Goal: Information Seeking & Learning: Compare options

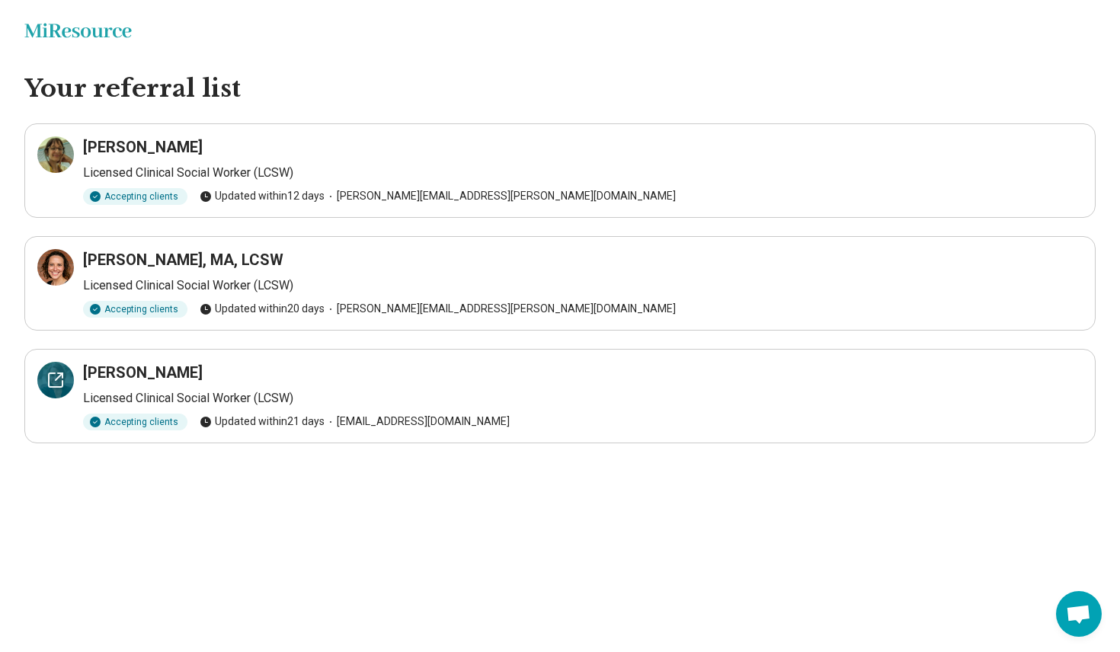
click at [54, 382] on icon at bounding box center [55, 380] width 18 height 18
click at [56, 265] on icon at bounding box center [59, 264] width 7 height 7
click at [57, 157] on icon at bounding box center [55, 155] width 18 height 18
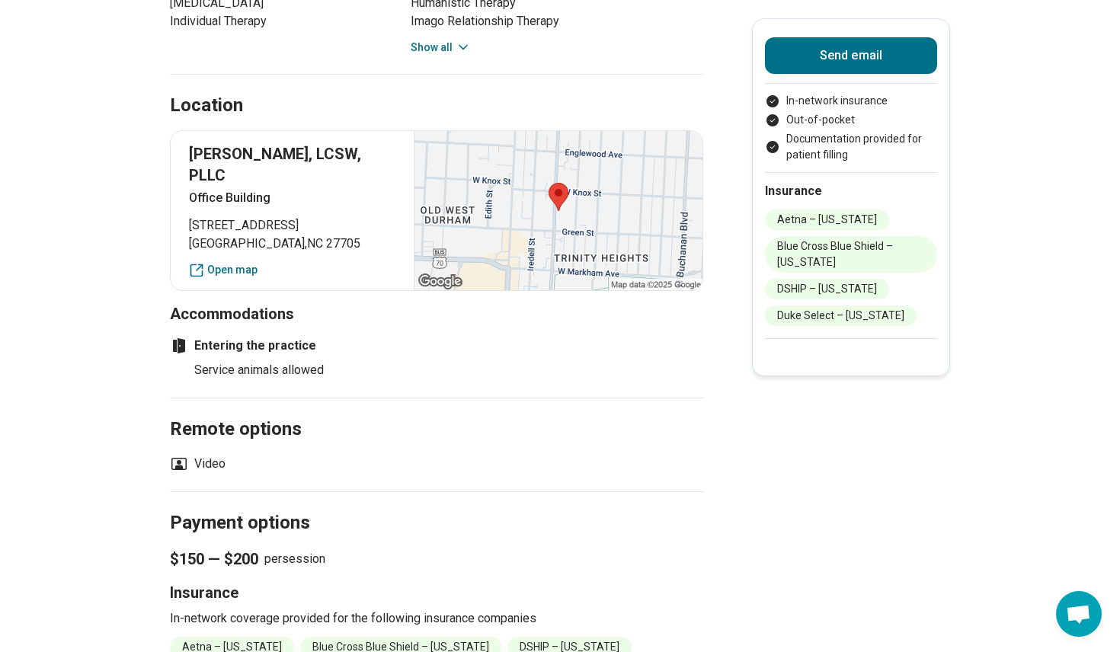
scroll to position [1040, 0]
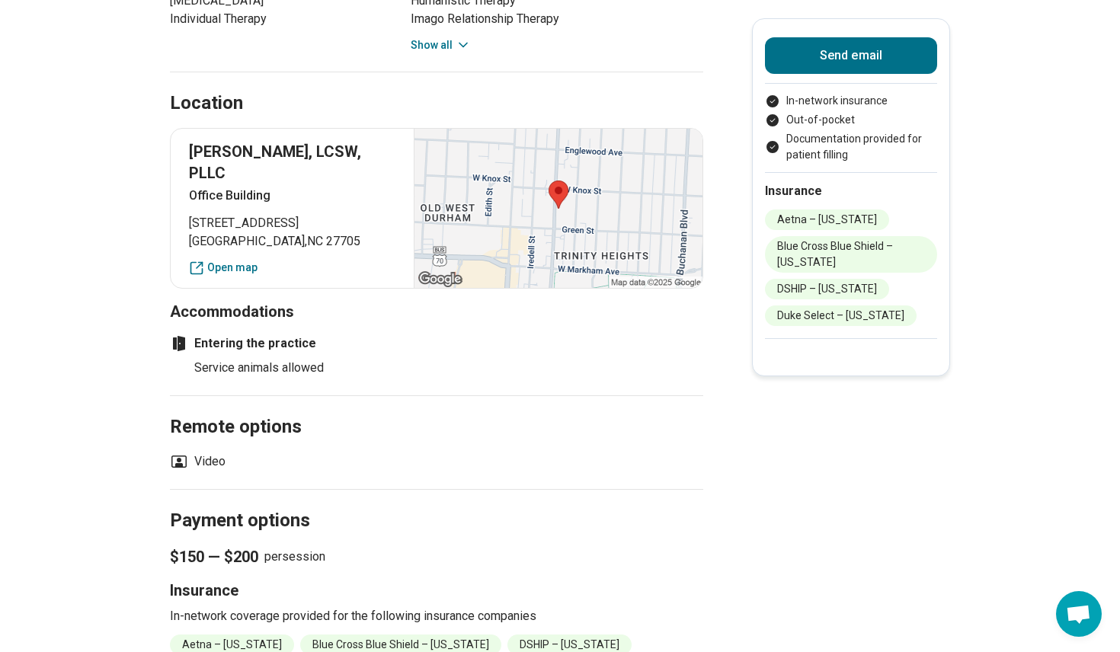
click at [895, 466] on main "Premium Jane Finch ( She/Her/Hers ) Licensed Clinical Social Worker (LCSW) Acce…" at bounding box center [560, 206] width 1120 height 2371
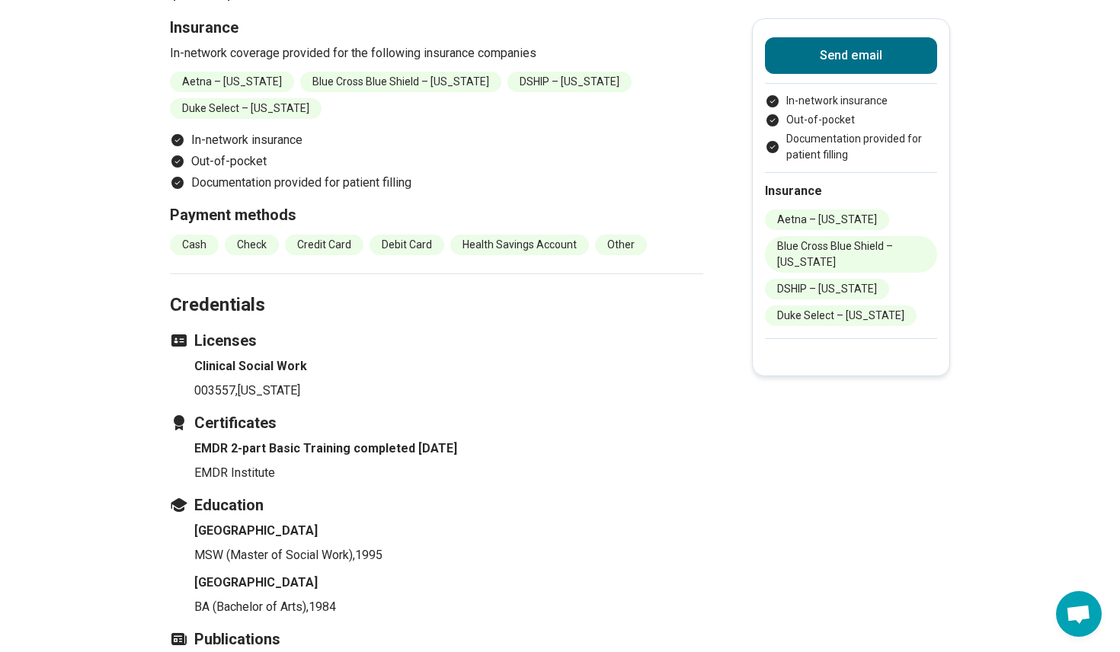
scroll to position [1604, 0]
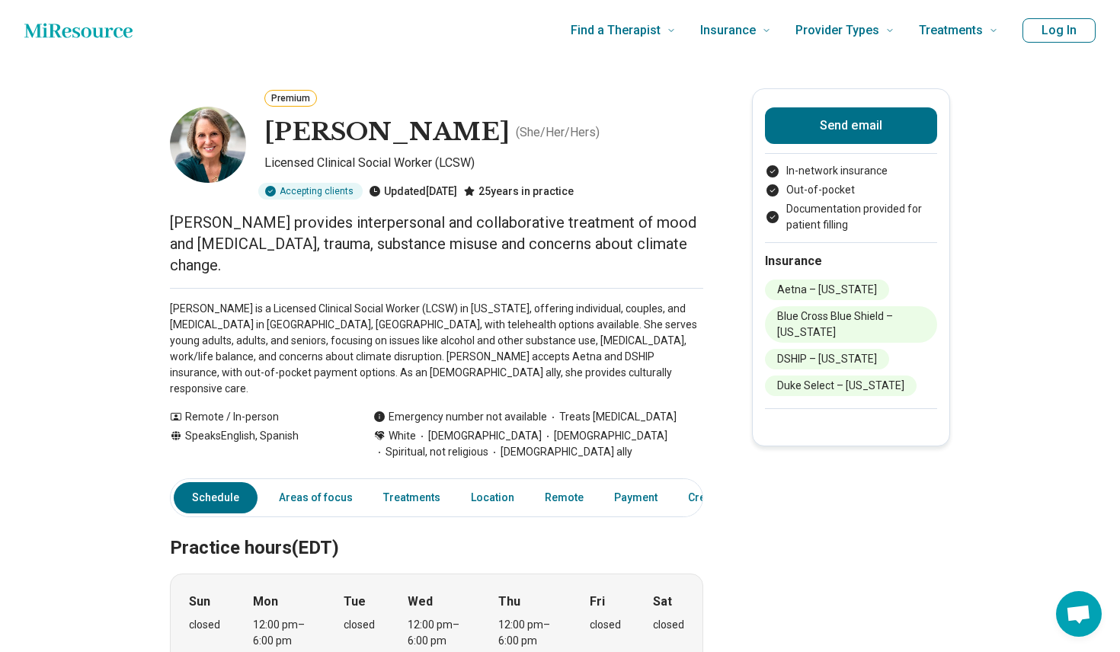
scroll to position [0, 0]
click at [630, 153] on div "Premium Jane Finch ( She/Her/Hers ) Licensed Clinical Social Worker (LCSW) Acce…" at bounding box center [436, 143] width 533 height 111
click at [420, 482] on link "Treatments" at bounding box center [411, 497] width 75 height 31
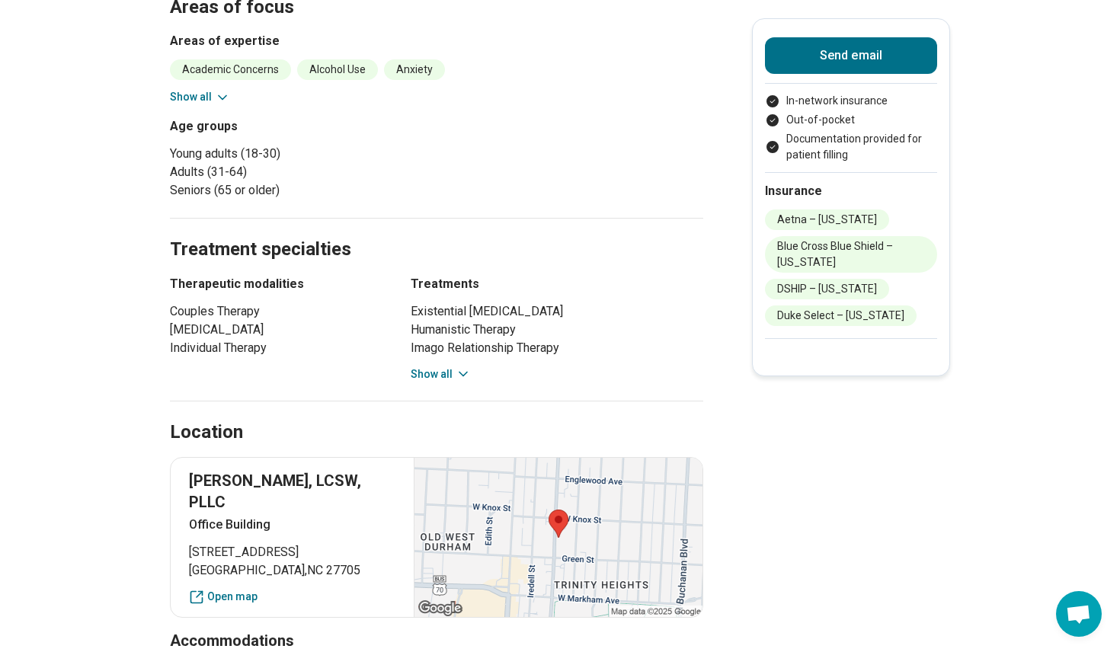
scroll to position [873, 0]
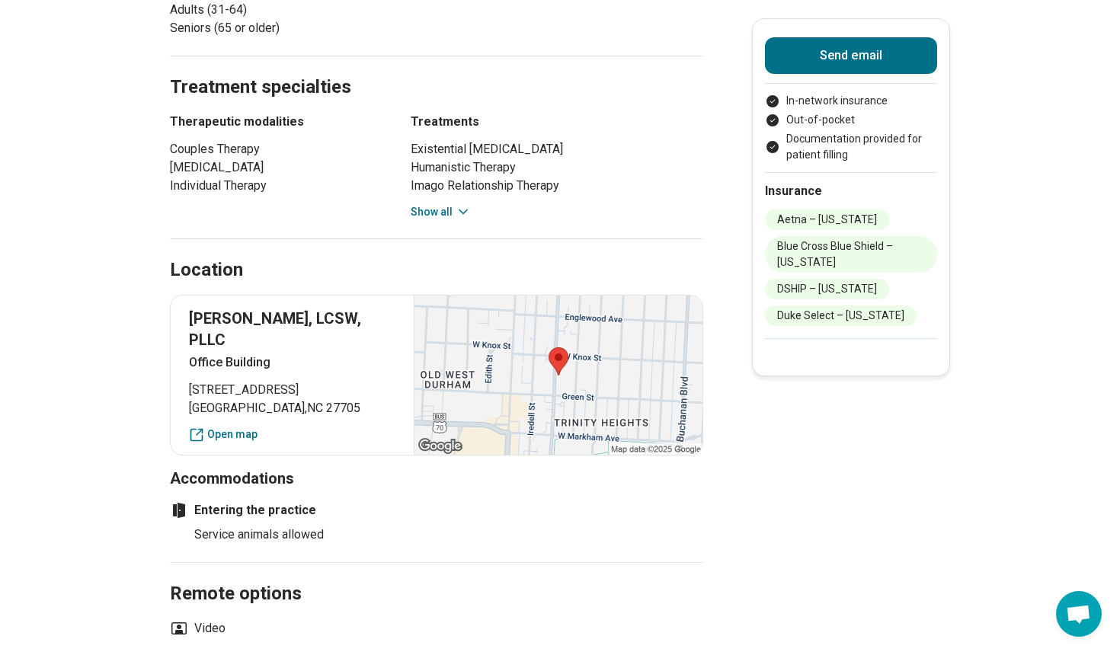
click at [94, 453] on main "Premium Jane Finch ( She/Her/Hers ) Licensed Clinical Social Worker (LCSW) Acce…" at bounding box center [560, 373] width 1120 height 2371
click at [431, 204] on button "Show all" at bounding box center [441, 212] width 60 height 16
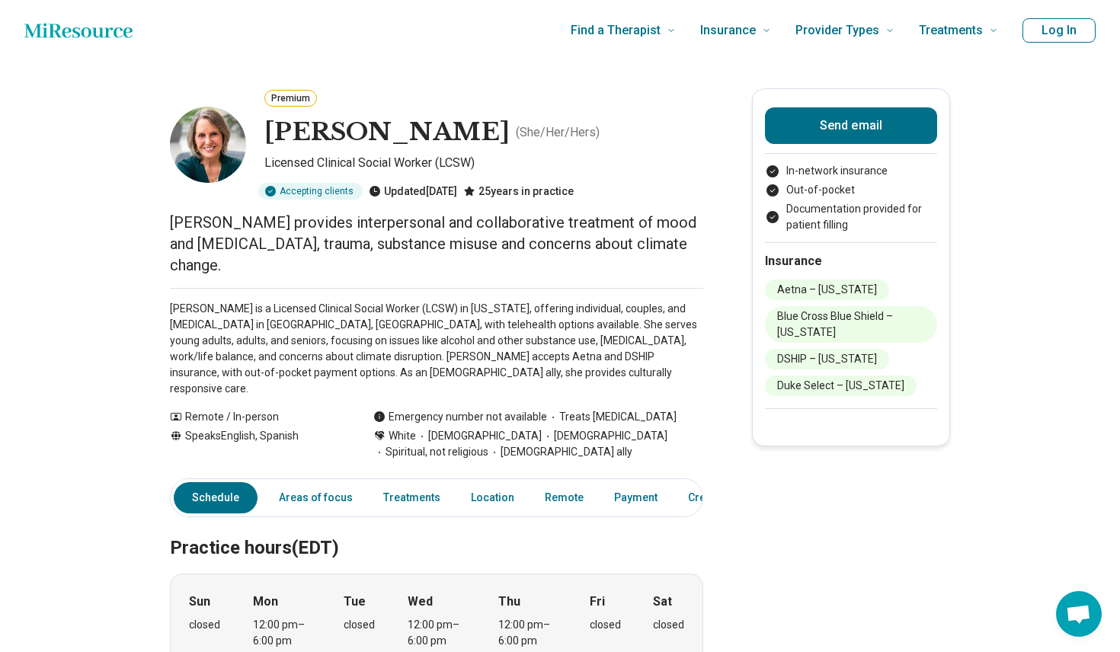
scroll to position [0, 0]
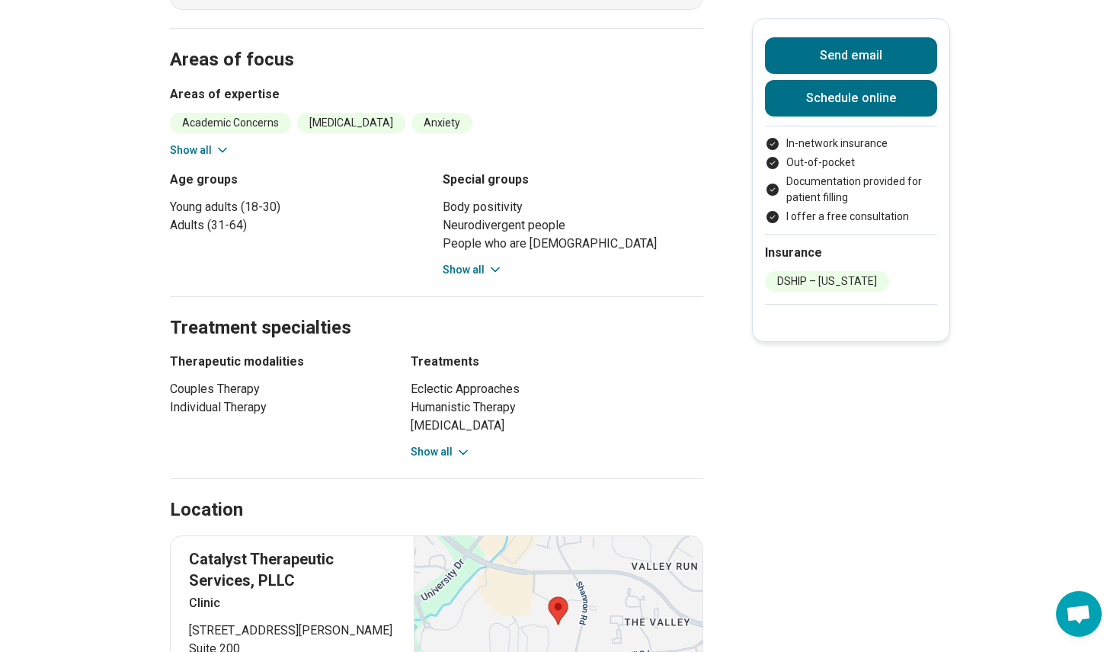
scroll to position [669, 0]
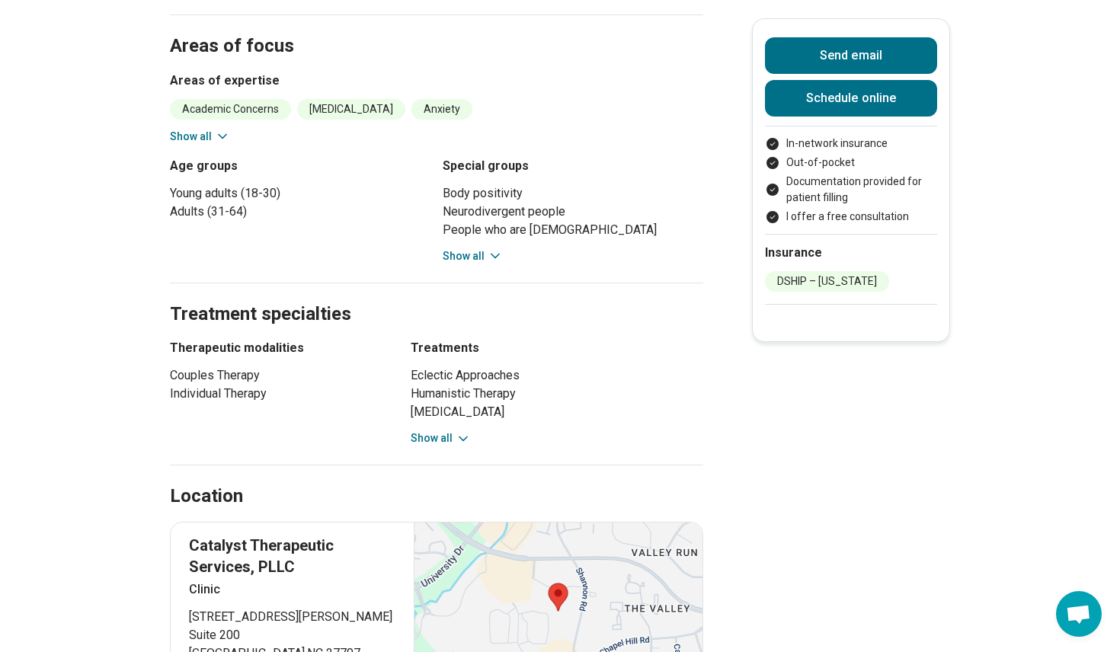
click at [721, 321] on main "Premium Barbara Hodapp, MA, LCSW ( She/Her/Hers ) Licensed Clinical Social Work…" at bounding box center [560, 508] width 1120 height 2233
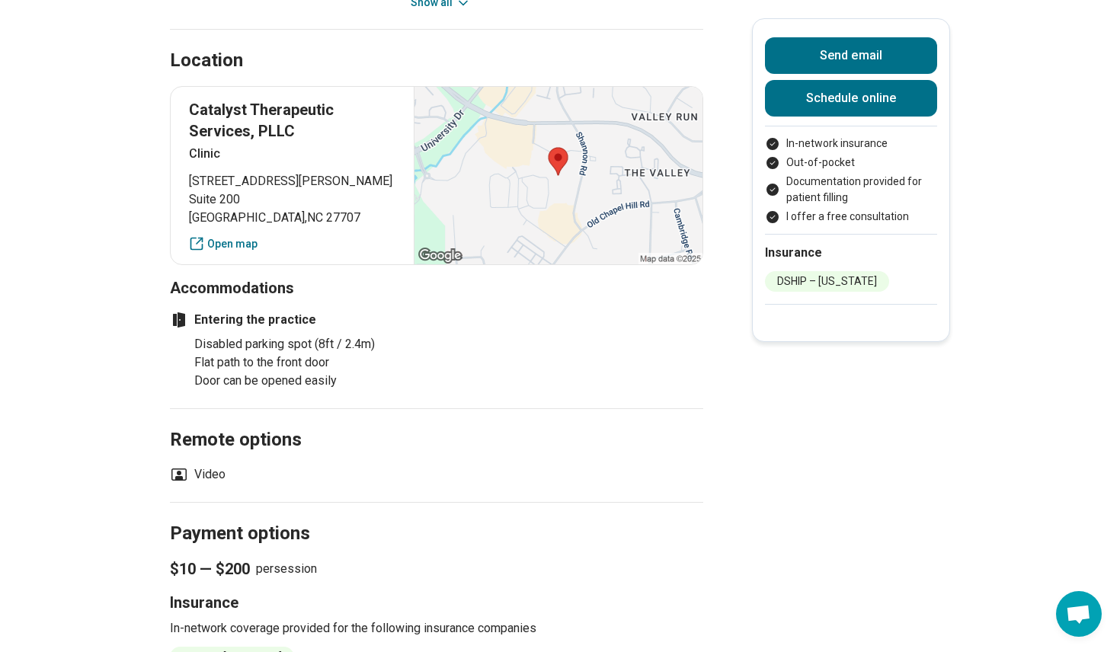
scroll to position [1100, 0]
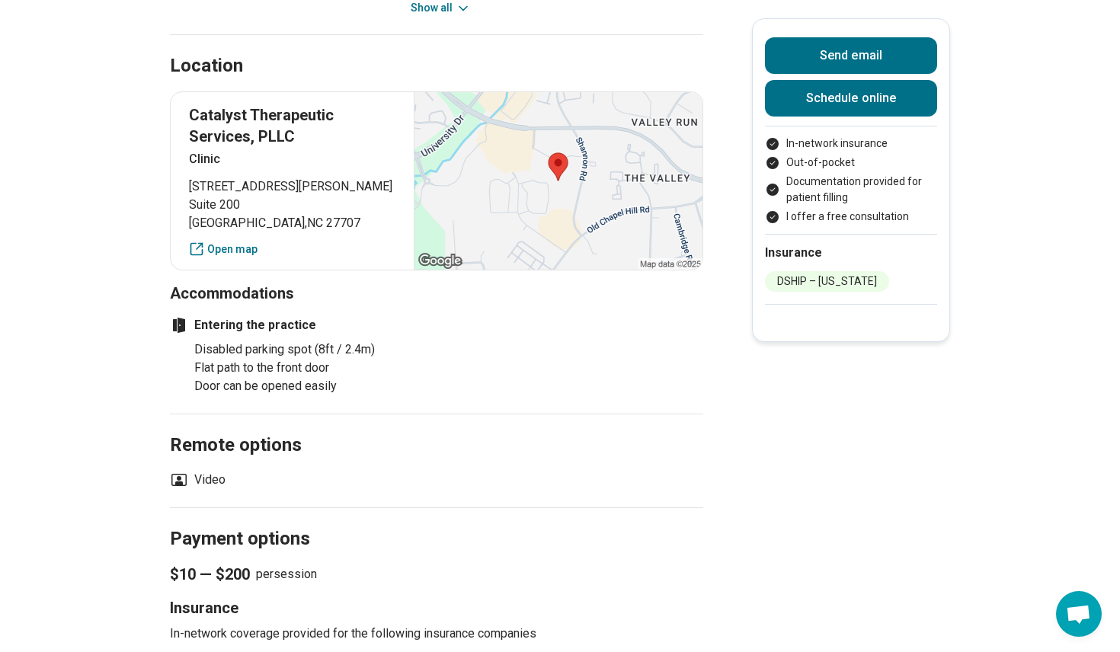
click at [720, 321] on main "Premium Barbara Hodapp, MA, LCSW ( She/Her/Hers ) Licensed Clinical Social Work…" at bounding box center [560, 77] width 1120 height 2233
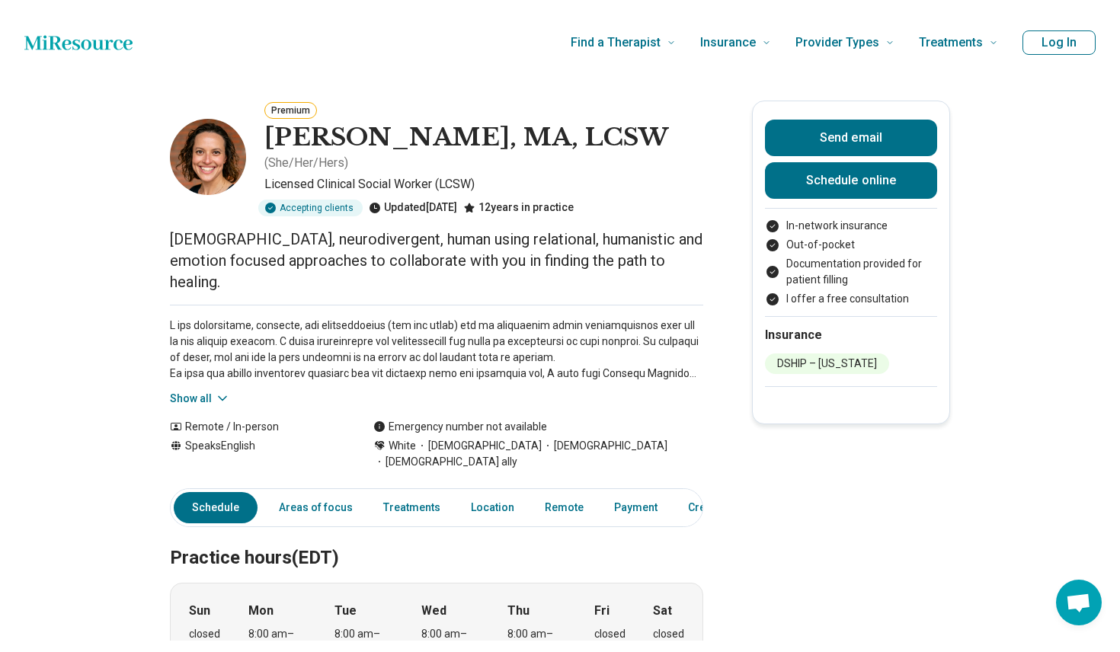
scroll to position [1157, 0]
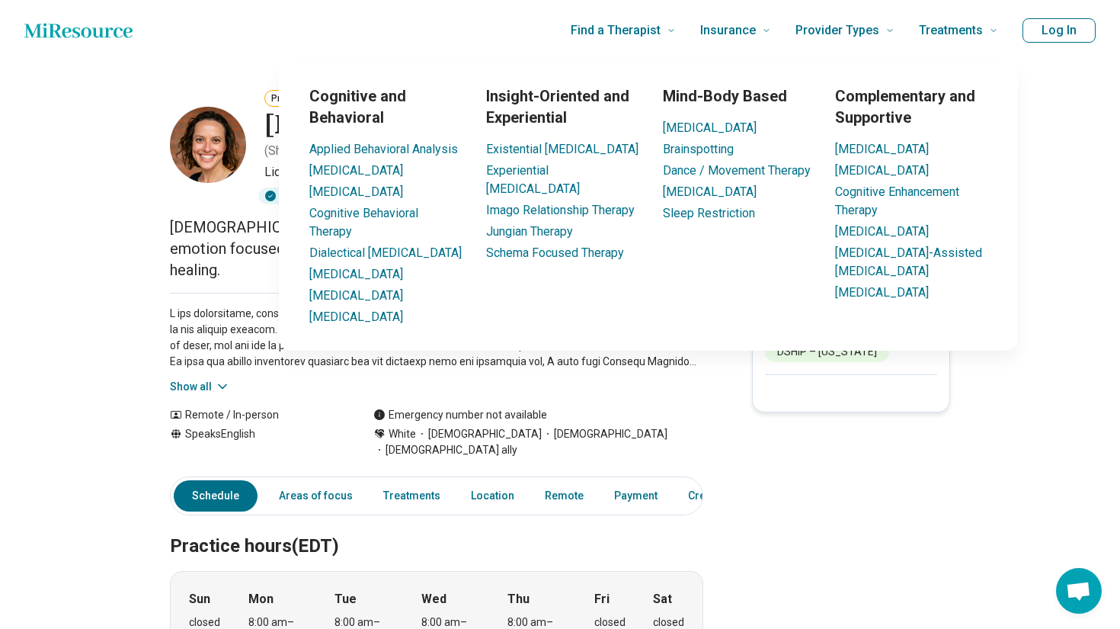
click at [216, 379] on icon at bounding box center [222, 386] width 15 height 15
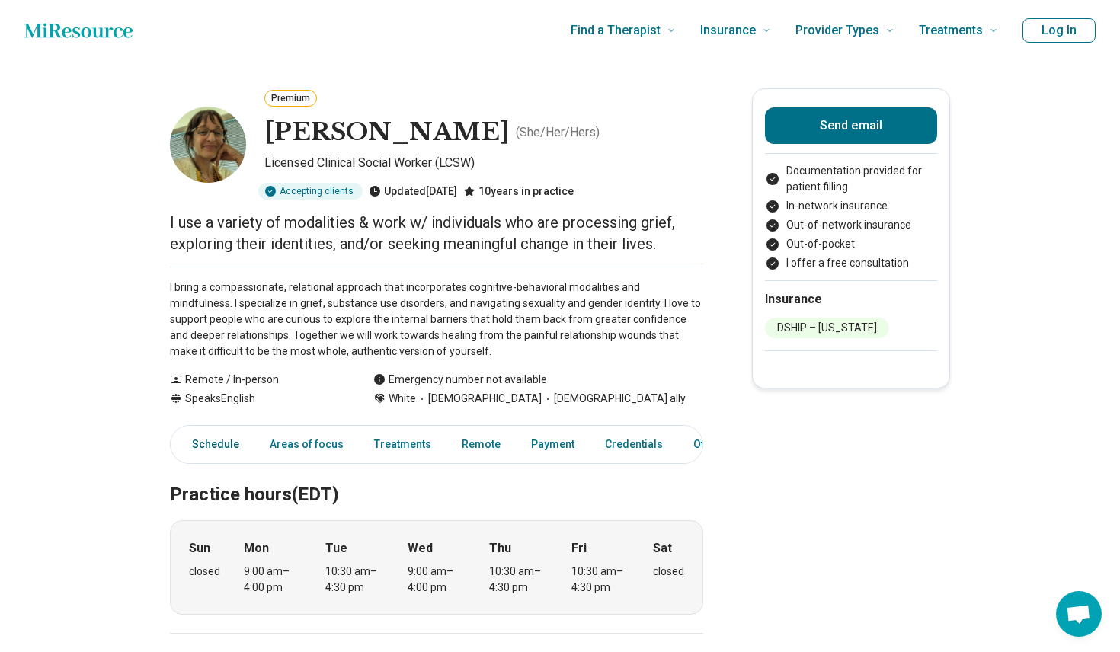
click at [217, 453] on link "Schedule" at bounding box center [211, 444] width 75 height 31
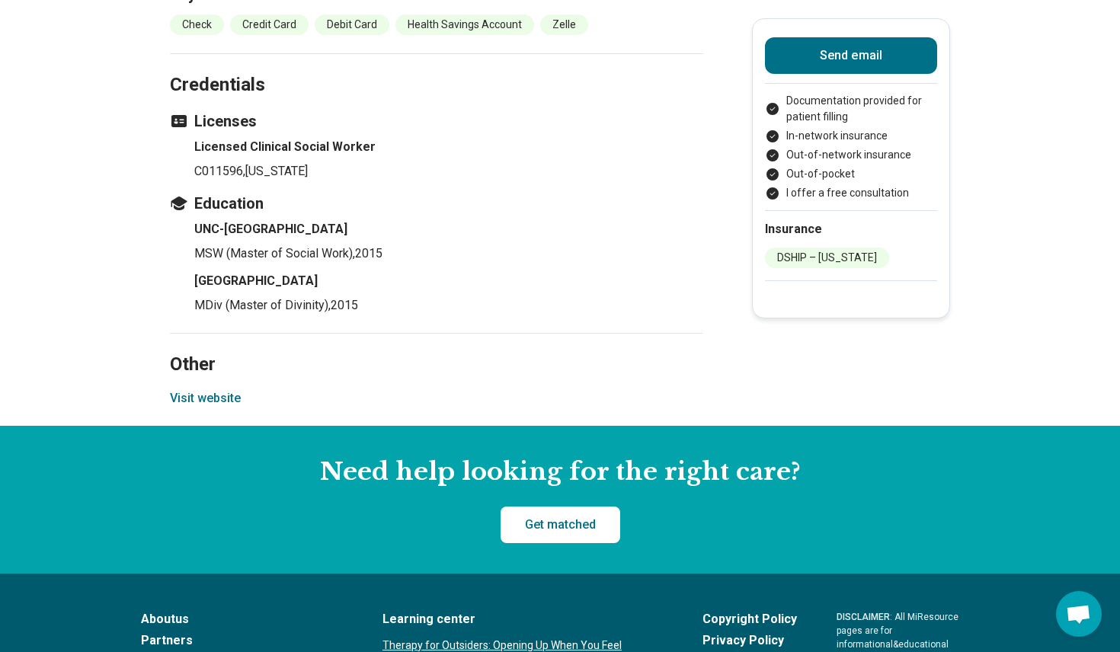
scroll to position [1488, 0]
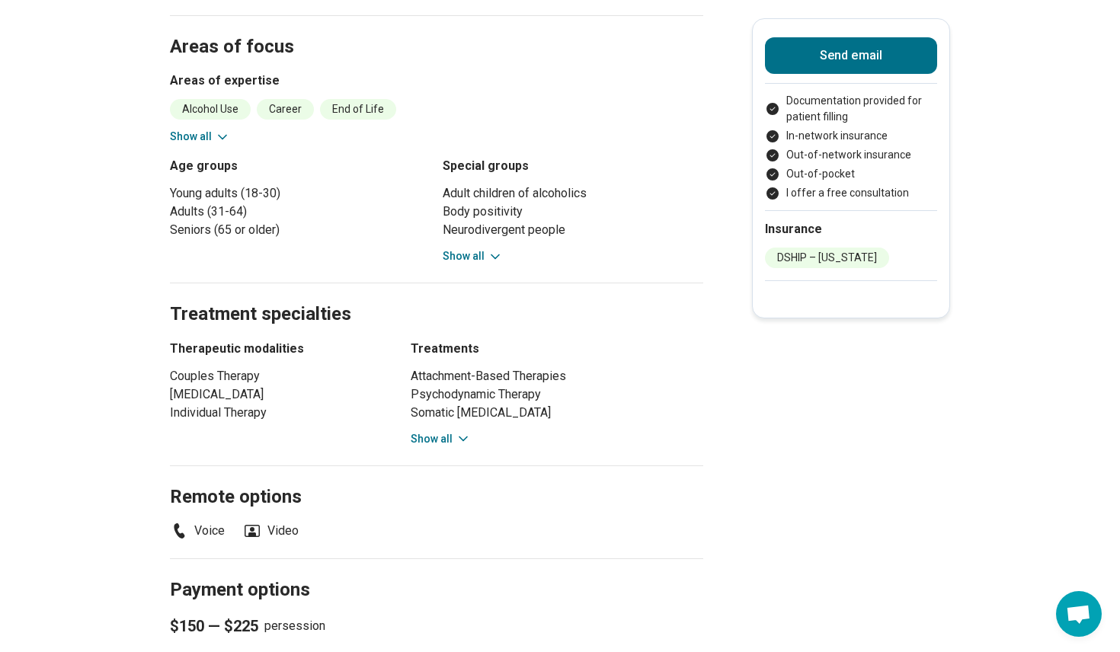
scroll to position [617, 0]
click at [139, 190] on main "Premium Christine Houghton ( She/Her/Hers ) Licensed Clinical Social Worker (LC…" at bounding box center [560, 370] width 1120 height 1852
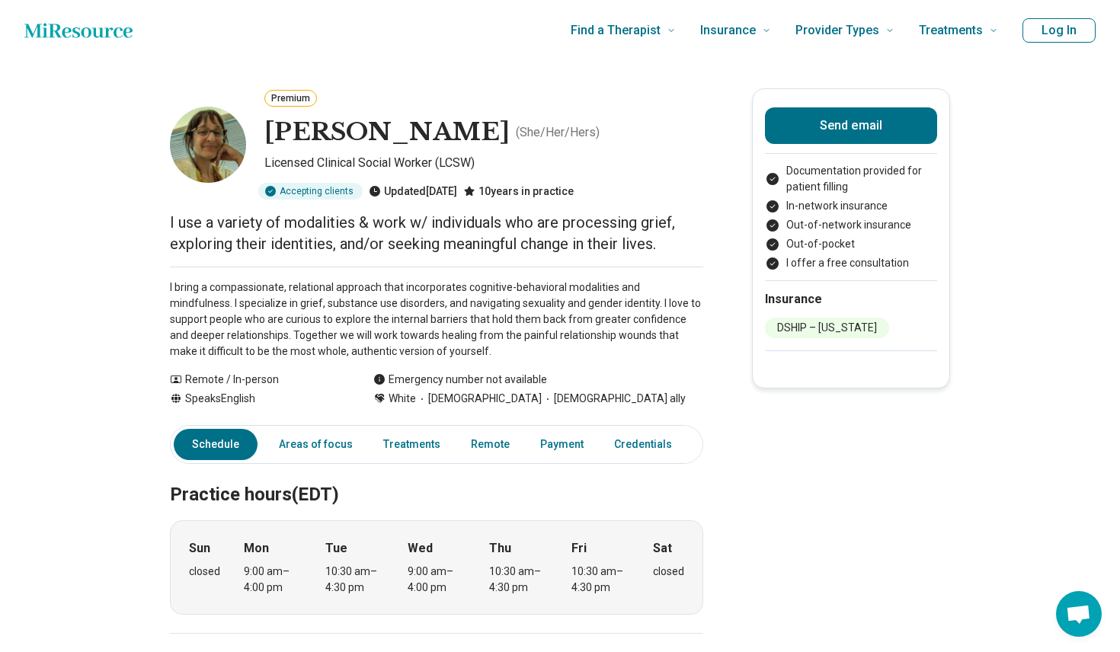
scroll to position [0, 0]
drag, startPoint x: 790, startPoint y: 450, endPoint x: 782, endPoint y: 441, distance: 12.4
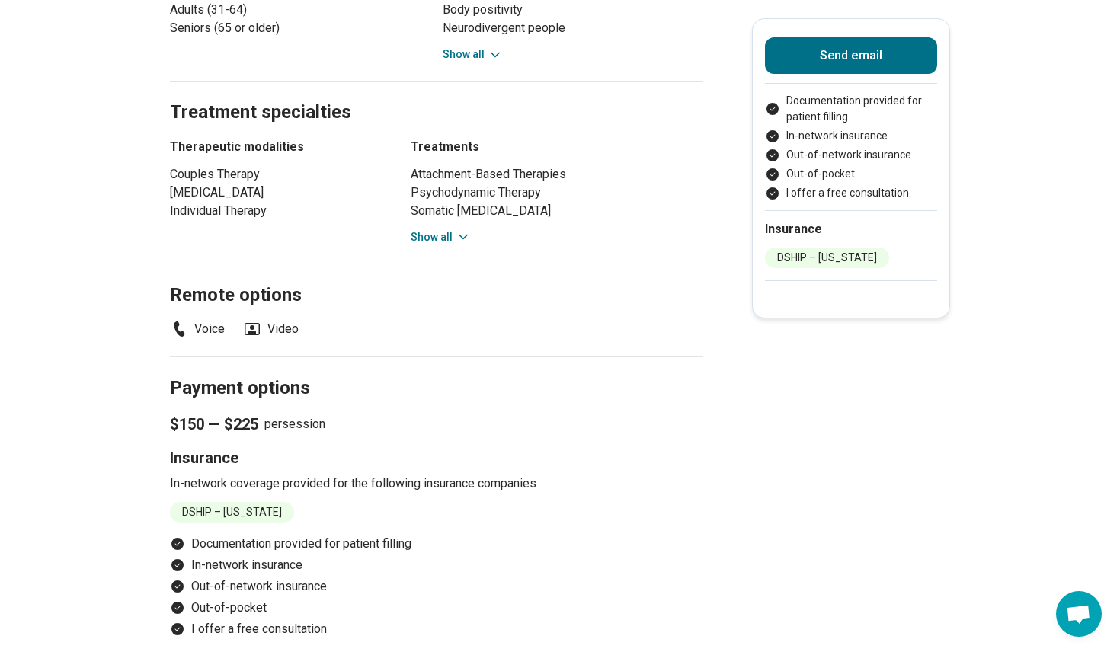
scroll to position [828, 0]
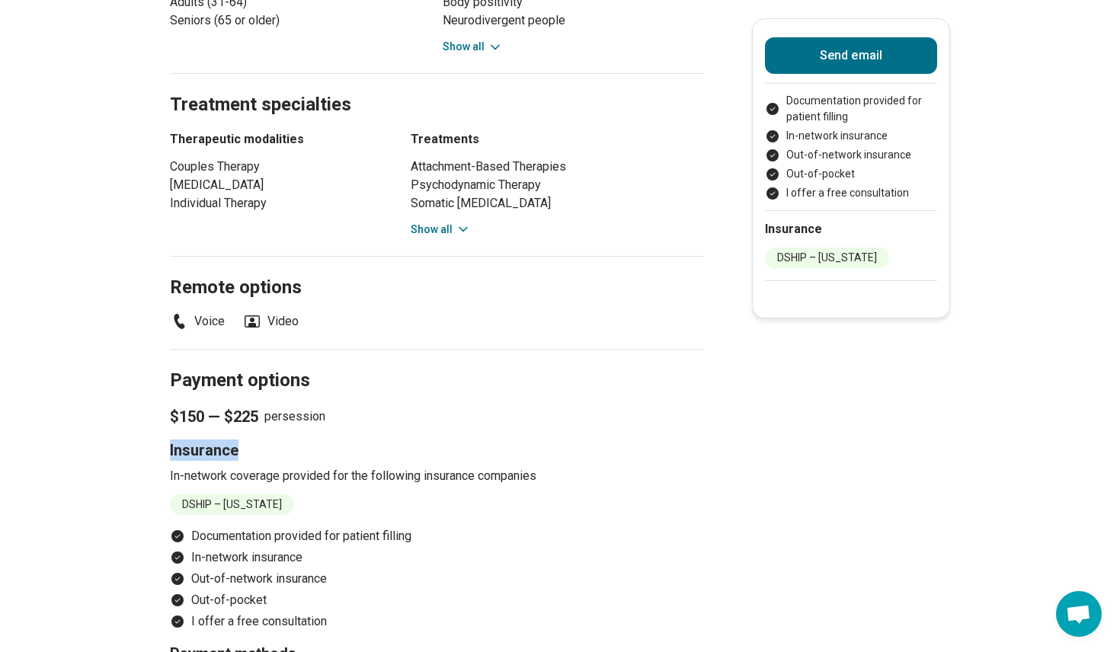
click at [782, 437] on main "Premium Christine Houghton ( She/Her/Hers ) Licensed Clinical Social Worker (LC…" at bounding box center [560, 159] width 1120 height 1852
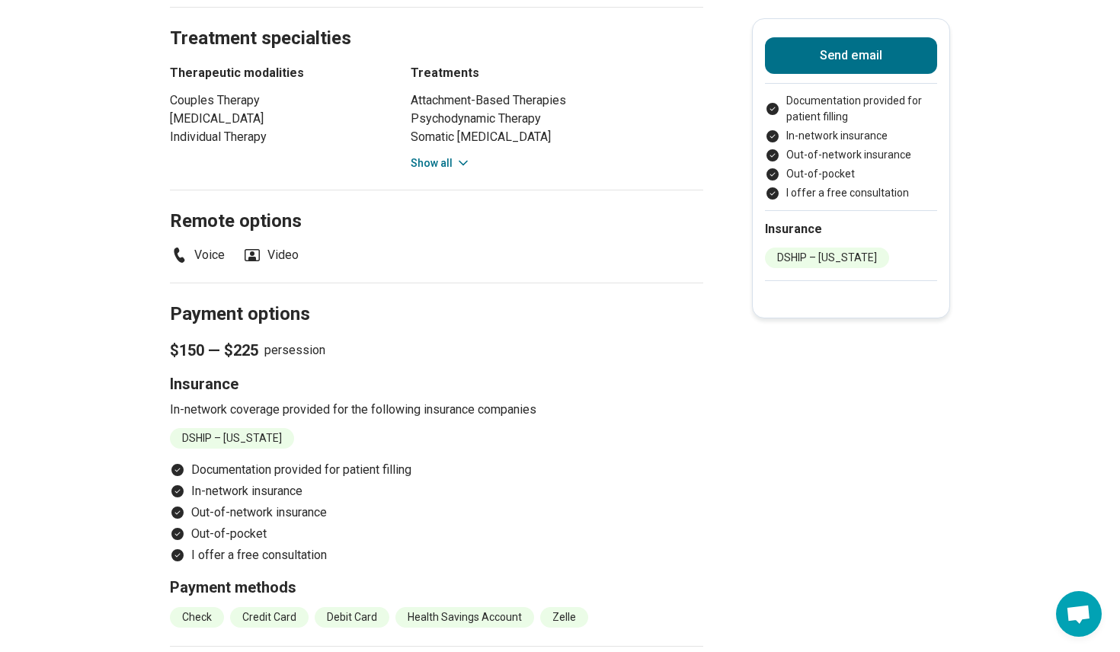
click at [782, 437] on main "Premium Christine Houghton ( She/Her/Hers ) Licensed Clinical Social Worker (LC…" at bounding box center [560, 93] width 1120 height 1852
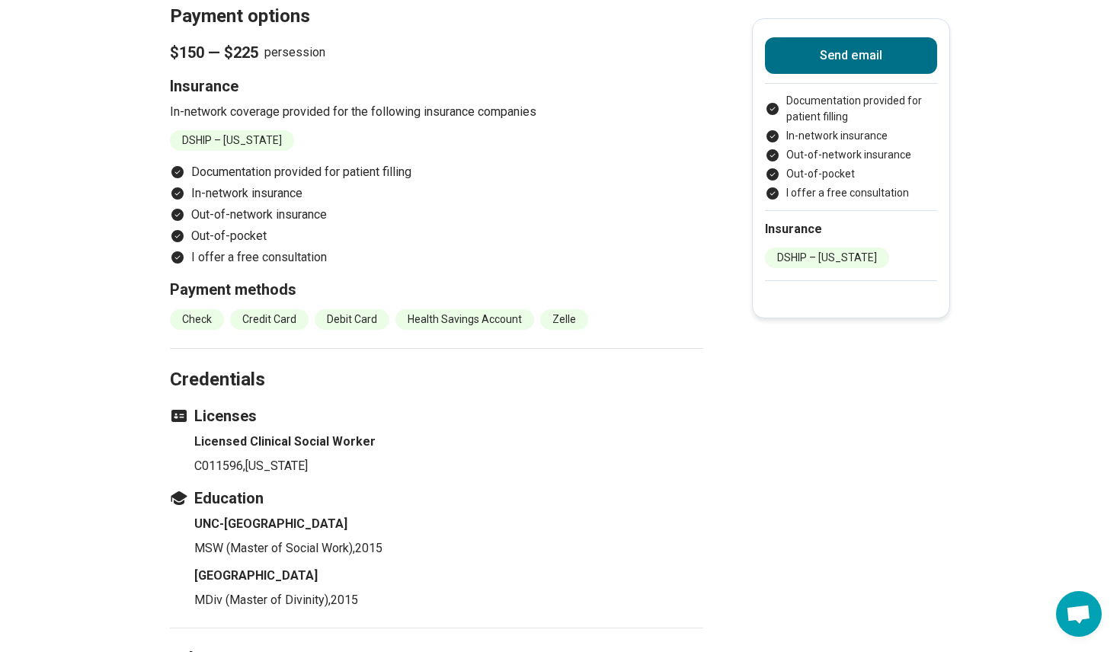
scroll to position [1308, 0]
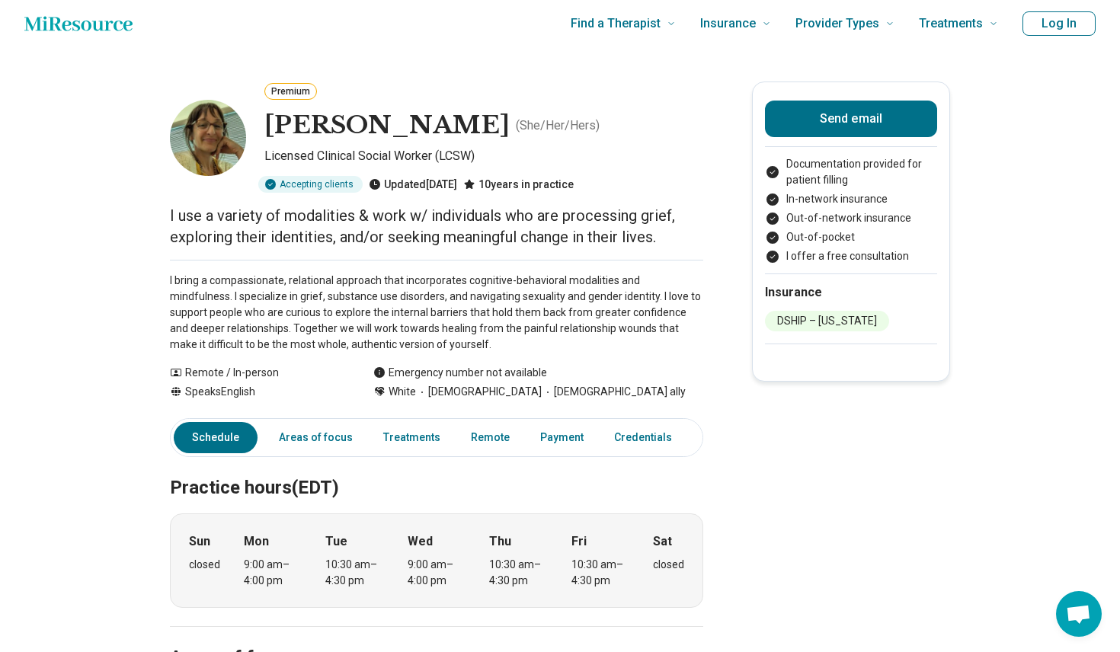
scroll to position [5, 0]
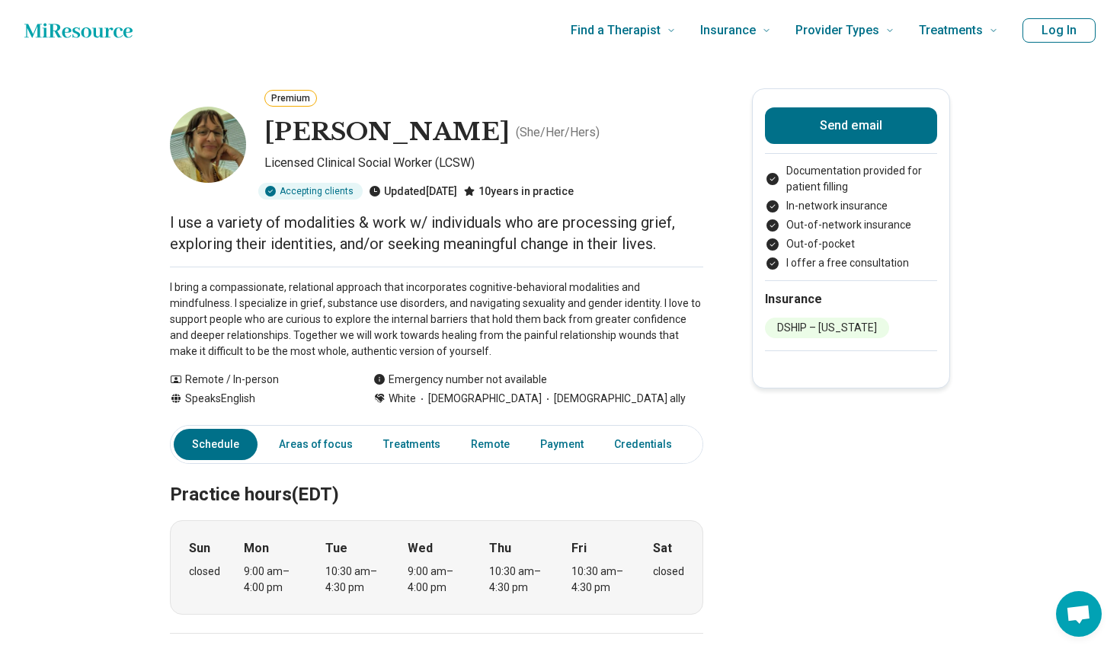
scroll to position [0, 0]
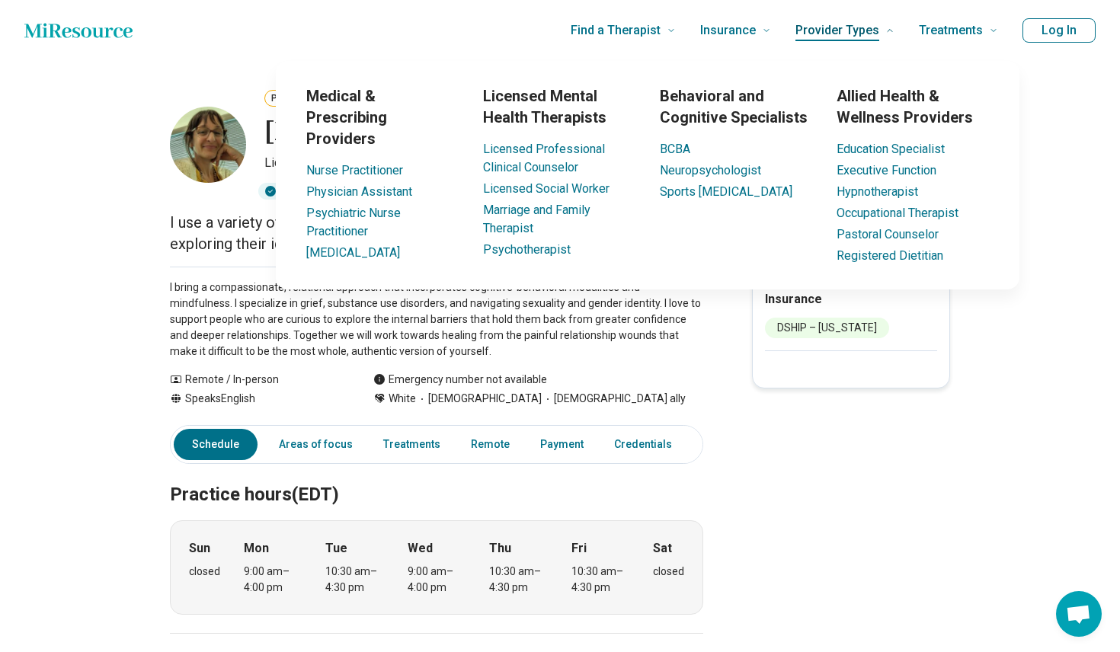
scroll to position [1157, 0]
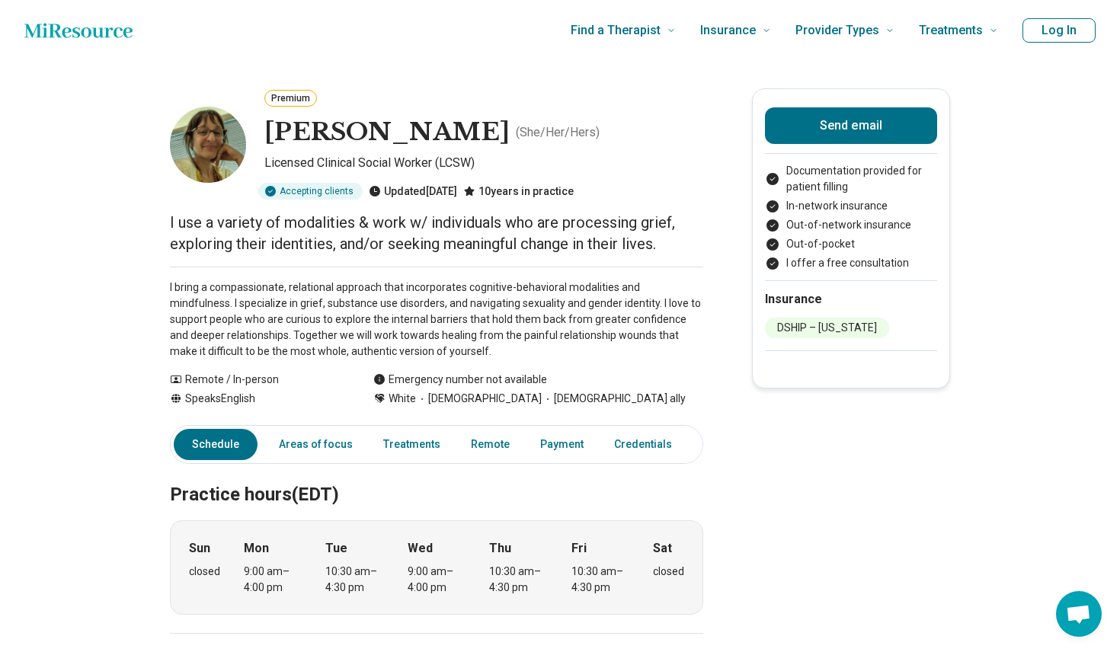
scroll to position [0, 0]
